Goal: Navigation & Orientation: Find specific page/section

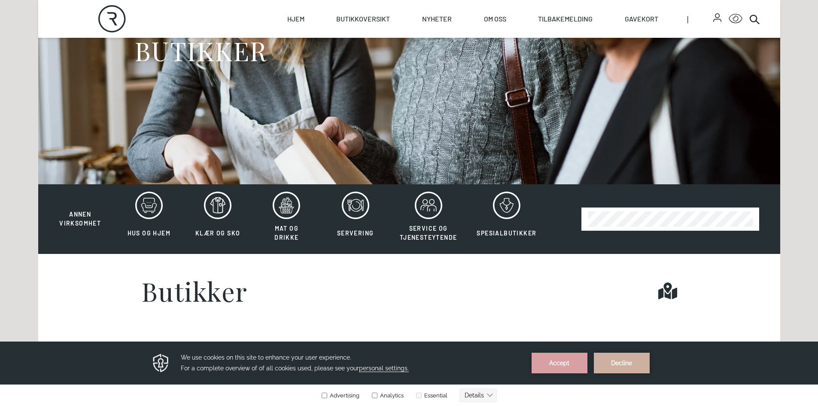
scroll to position [172, 0]
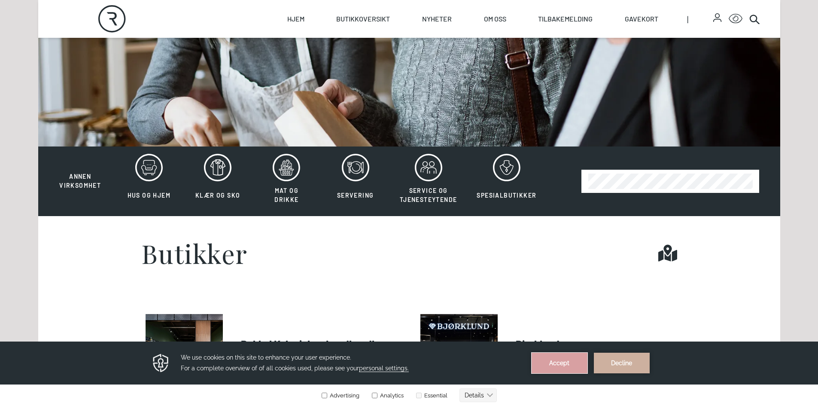
click at [547, 358] on button "Accept" at bounding box center [560, 363] width 56 height 21
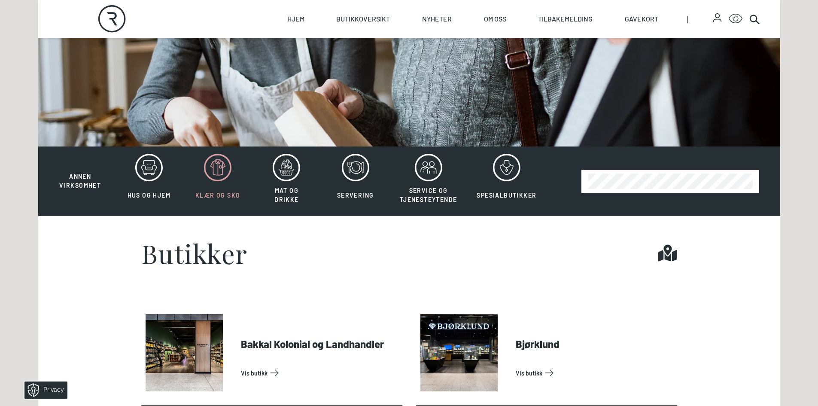
click at [216, 171] on icon at bounding box center [217, 167] width 27 height 27
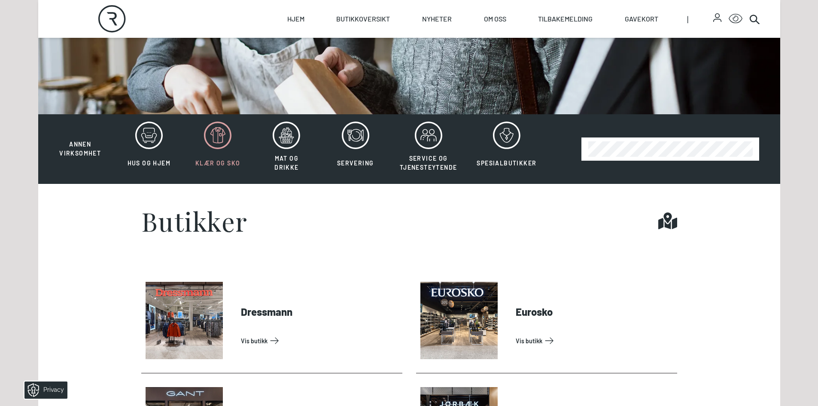
scroll to position [129, 0]
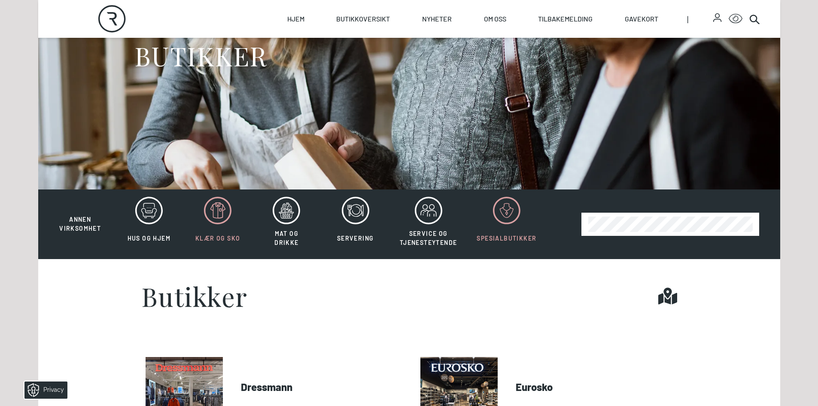
click at [507, 213] on polygon at bounding box center [506, 213] width 2 height 3
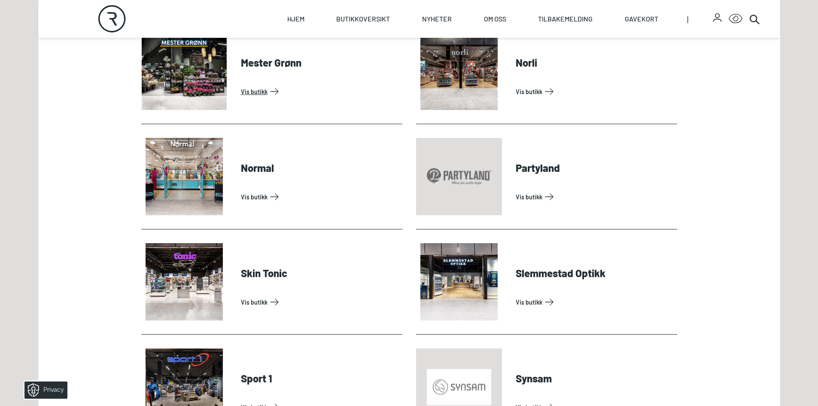
scroll to position [730, 0]
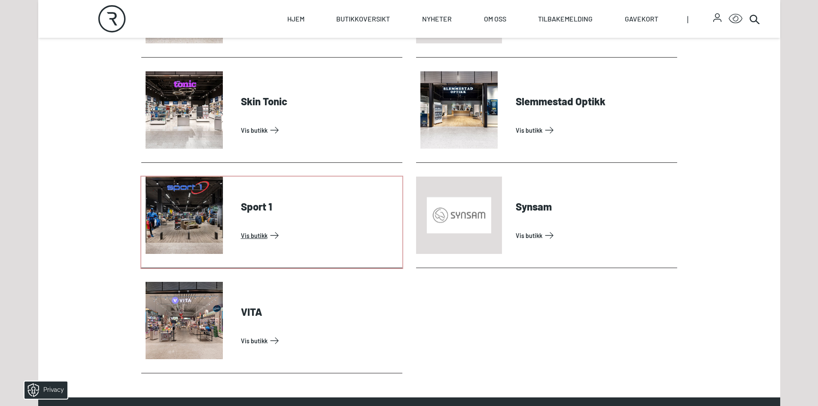
click at [241, 228] on link "Vis butikk" at bounding box center [320, 235] width 158 height 14
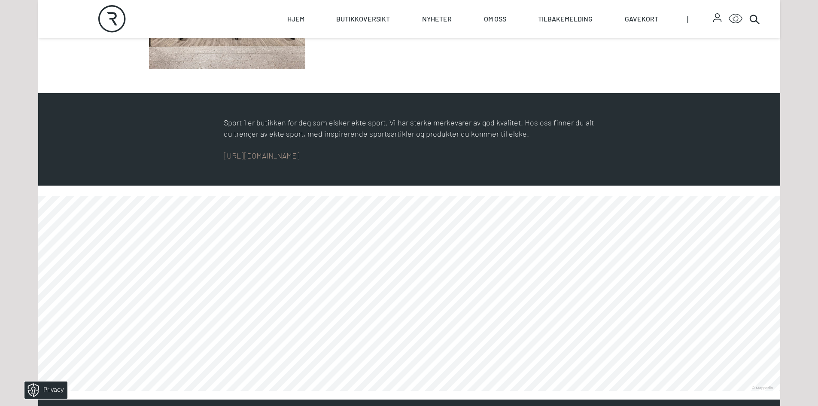
scroll to position [258, 0]
